Goal: Task Accomplishment & Management: Manage account settings

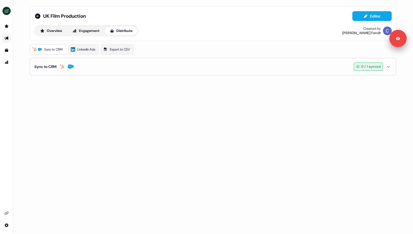
click at [186, 72] on button "Sync to CRM 0 / 1 synced" at bounding box center [212, 66] width 357 height 17
click at [9, 63] on link "Go to attribution" at bounding box center [6, 62] width 9 height 9
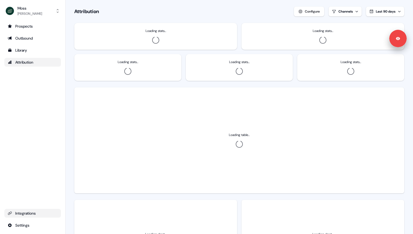
click at [20, 215] on div "Integrations" at bounding box center [33, 213] width 50 height 5
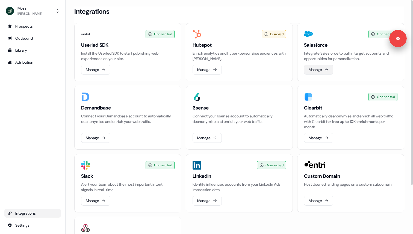
click at [318, 69] on button "Manage" at bounding box center [318, 70] width 29 height 10
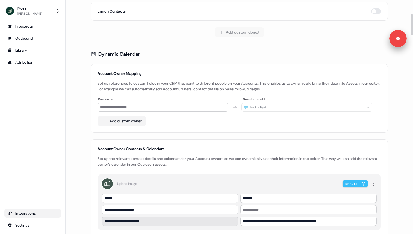
scroll to position [147, 0]
click at [45, 36] on div "Outbound" at bounding box center [33, 38] width 50 height 5
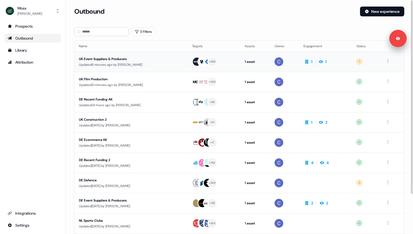
click at [348, 67] on td "1 1" at bounding box center [325, 62] width 53 height 20
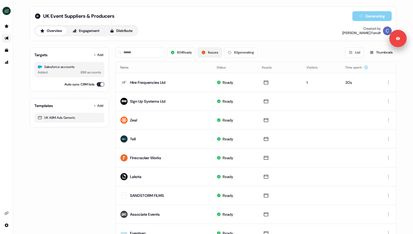
click at [209, 51] on button "1 issues" at bounding box center [210, 53] width 24 height 10
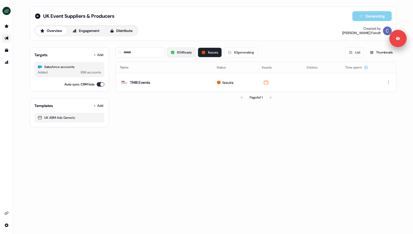
click at [179, 53] on button "834 Ready" at bounding box center [181, 53] width 29 height 10
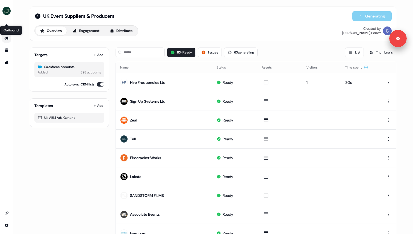
click at [6, 40] on icon "Go to outbound experience" at bounding box center [6, 38] width 4 height 4
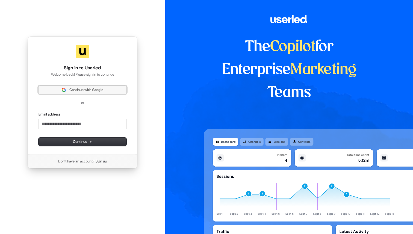
click at [80, 87] on button "Continue with Google" at bounding box center [83, 90] width 88 height 8
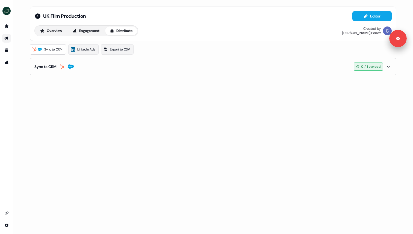
click at [196, 68] on button "Sync to CRM 0 / 1 synced" at bounding box center [212, 66] width 357 height 17
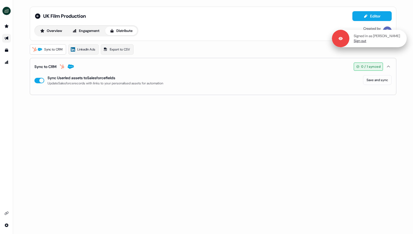
click at [362, 42] on link "Sign out" at bounding box center [360, 41] width 13 height 5
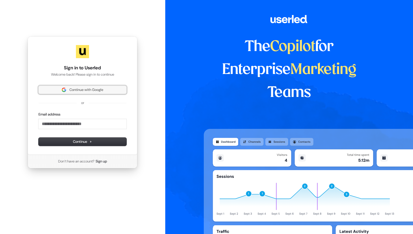
click at [121, 92] on button "Continue with Google" at bounding box center [83, 90] width 88 height 8
